Goal: Information Seeking & Learning: Learn about a topic

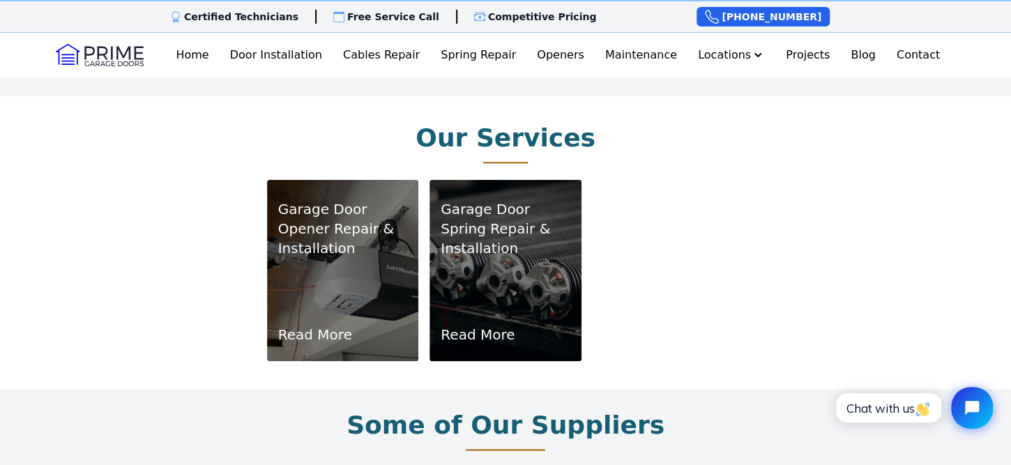
scroll to position [819, 0]
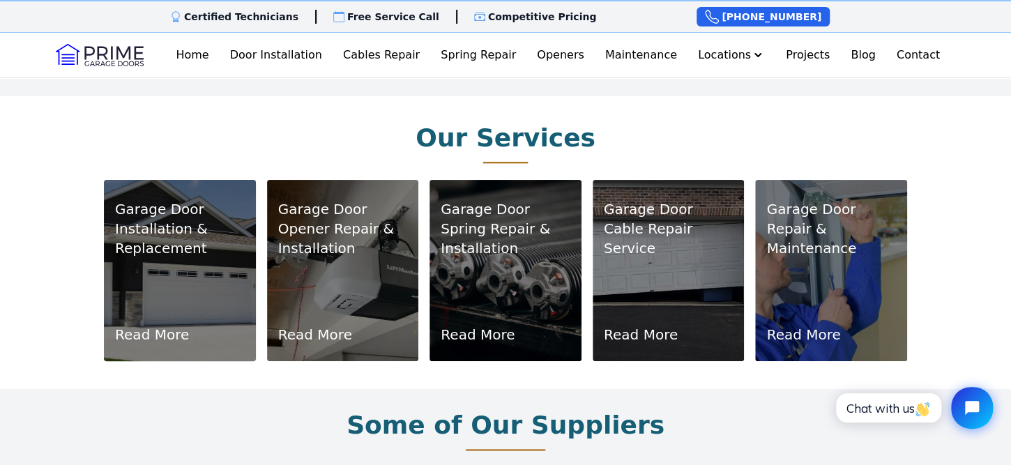
click at [155, 325] on link "Read More" at bounding box center [152, 335] width 74 height 20
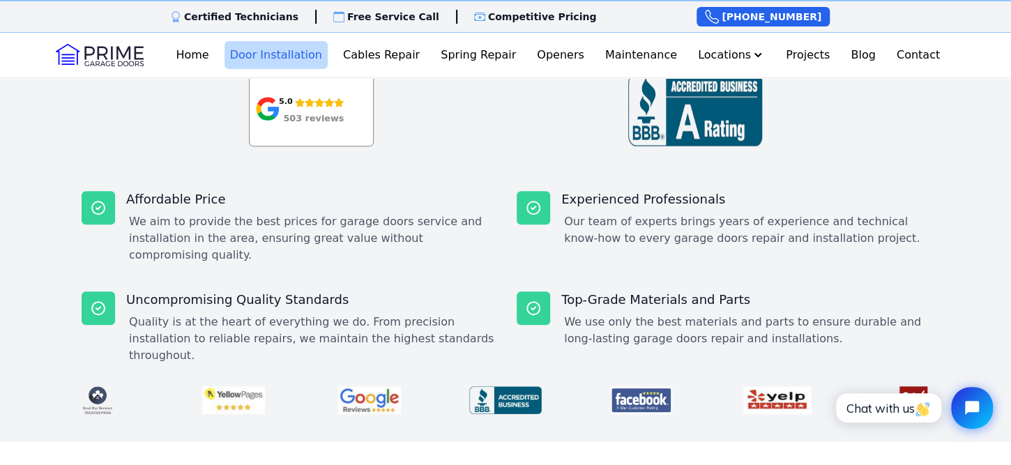
scroll to position [350, 0]
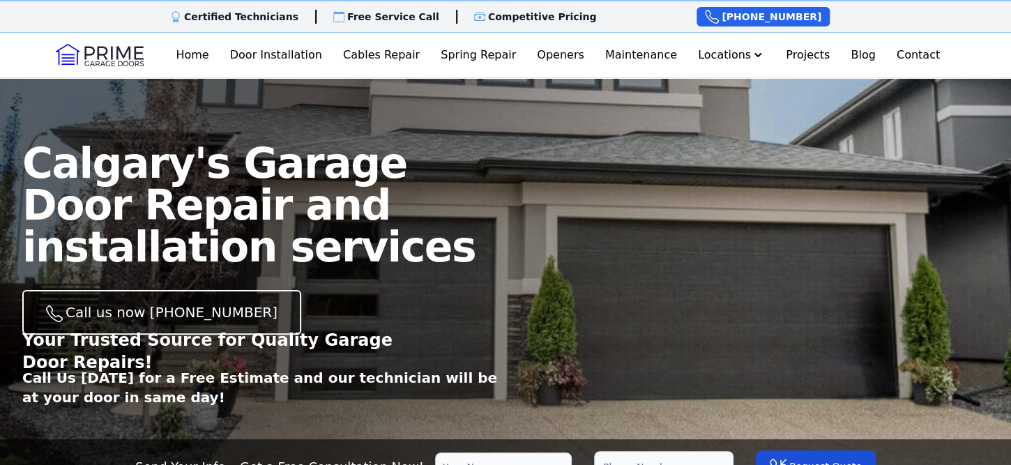
scroll to position [373, 0]
